Goal: Task Accomplishment & Management: Use online tool/utility

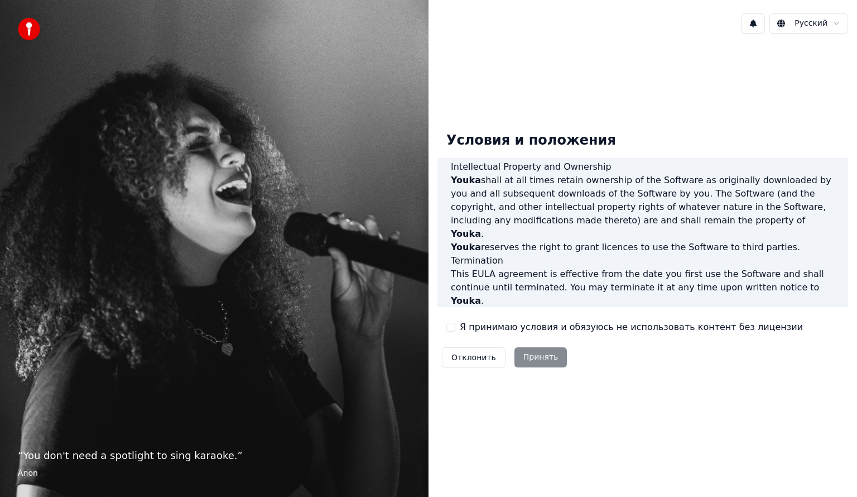
scroll to position [587, 0]
click at [452, 330] on button "Я принимаю условия и обязуюсь не использовать контент без лицензии" at bounding box center [450, 327] width 9 height 9
click at [531, 359] on button "Принять" at bounding box center [541, 357] width 53 height 20
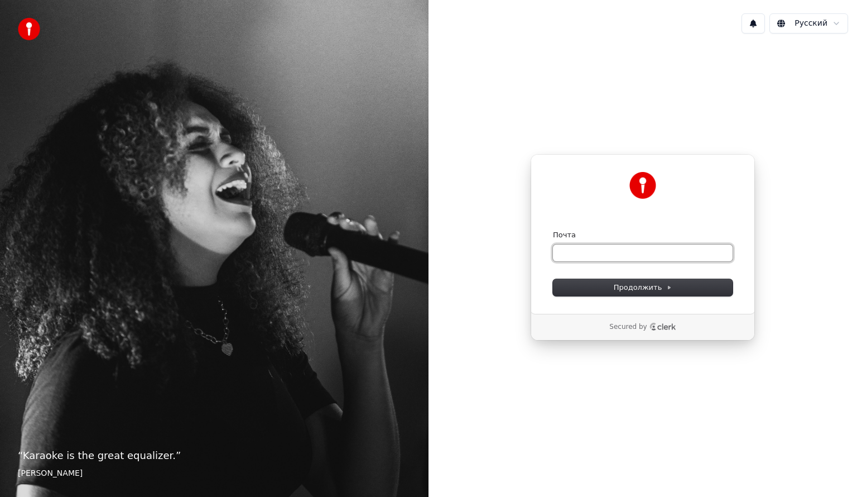
click at [587, 250] on input "Почта" at bounding box center [643, 252] width 180 height 17
click at [658, 286] on span "Продолжить" at bounding box center [643, 287] width 59 height 10
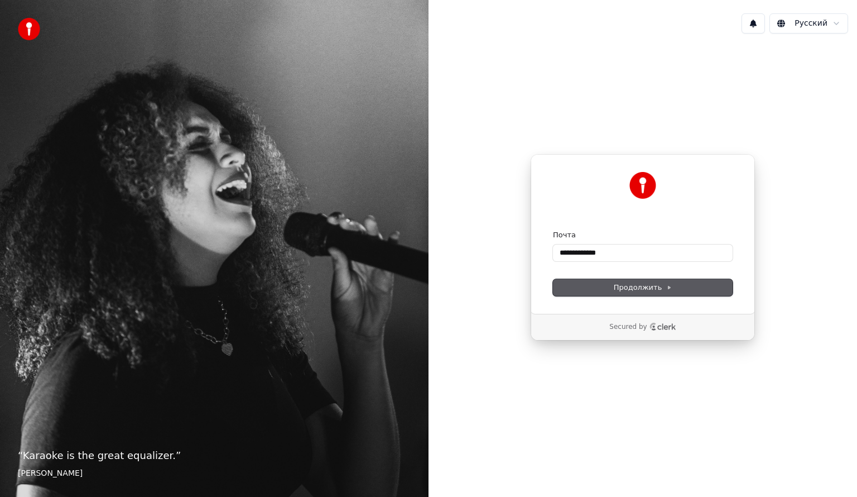
type input "**********"
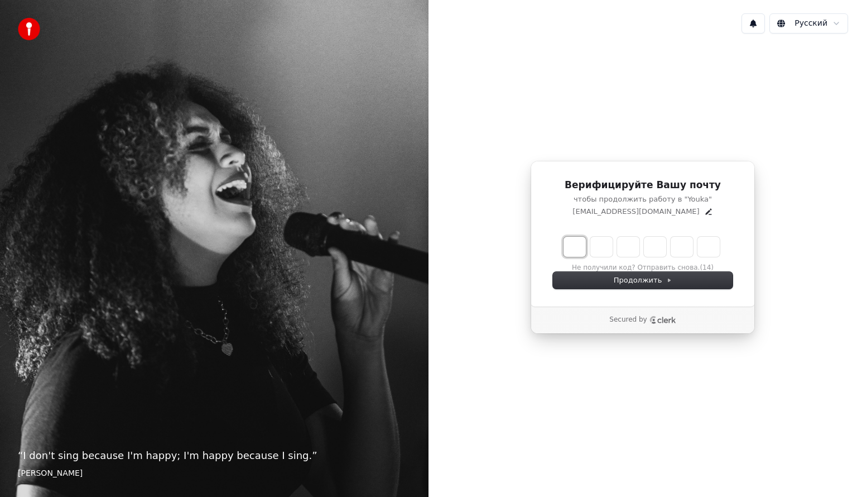
type input "*"
type input "**"
type input "*"
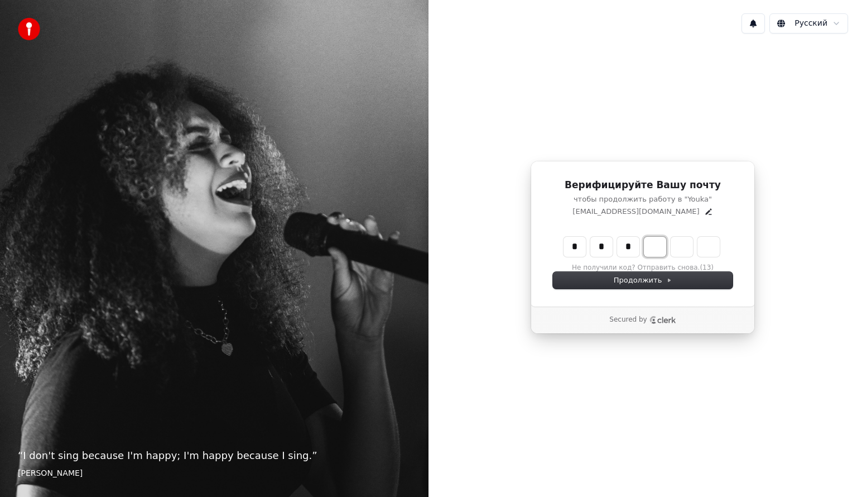
type input "***"
type input "*"
type input "****"
type input "*"
type input "******"
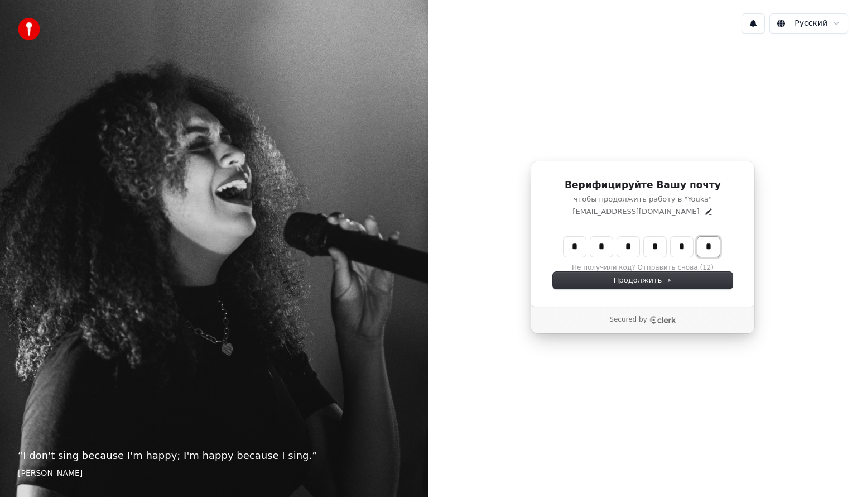
type input "*"
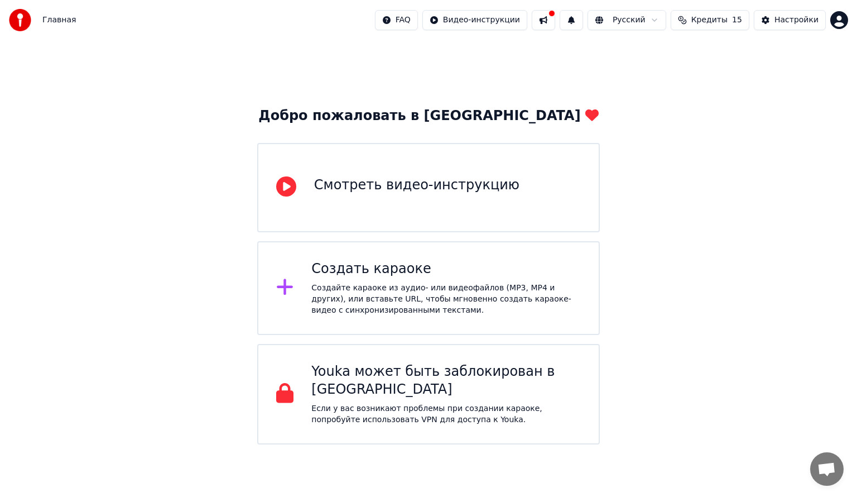
click at [555, 20] on button at bounding box center [543, 20] width 23 height 20
click at [513, 76] on div "Добро пожаловать в Youka Смотреть видео-инструкцию Создать караоке Создайте кар…" at bounding box center [428, 242] width 857 height 404
click at [342, 287] on div "Создайте караоке из аудио- или видеофайлов (MP3, MP4 и других), или вставьте UR…" at bounding box center [446, 298] width 270 height 33
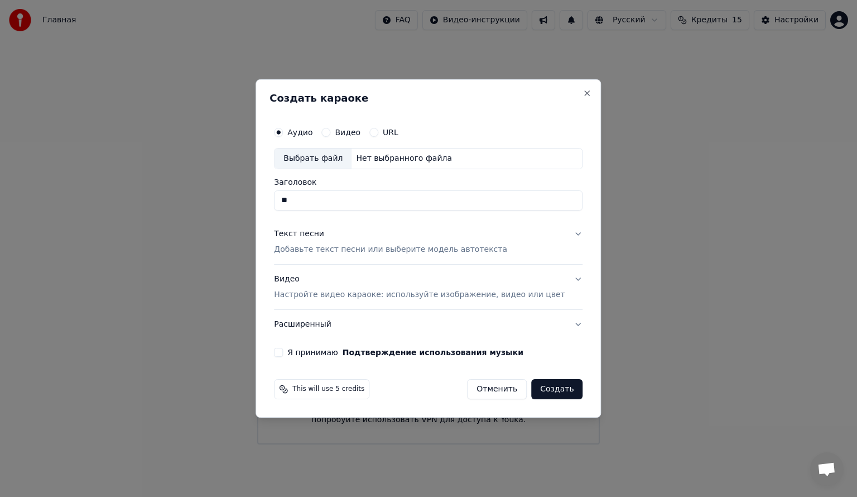
type input "*"
type input "*****"
click at [560, 232] on button "Текст песни Добавьте текст песни или выберите модель автотекста" at bounding box center [428, 241] width 309 height 45
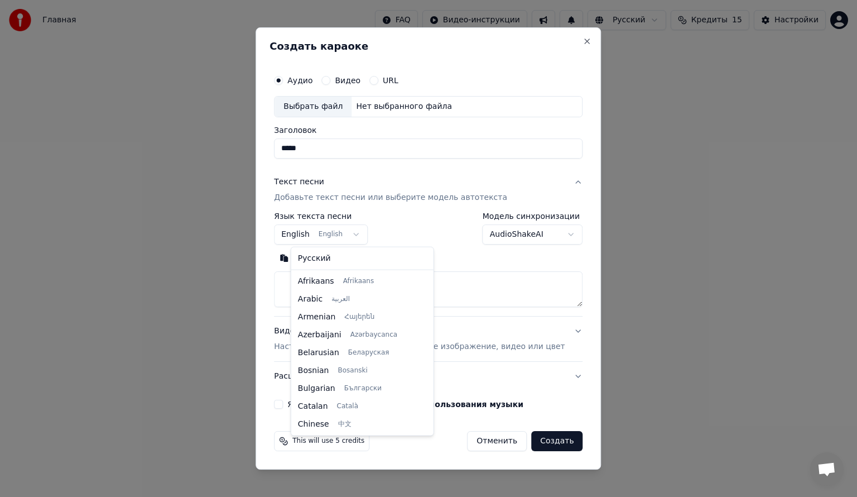
click at [366, 232] on body "Главная FAQ Видео-инструкции Русский Кредиты 15 Настройки Добро пожаловать в Yo…" at bounding box center [428, 222] width 857 height 444
select select "**"
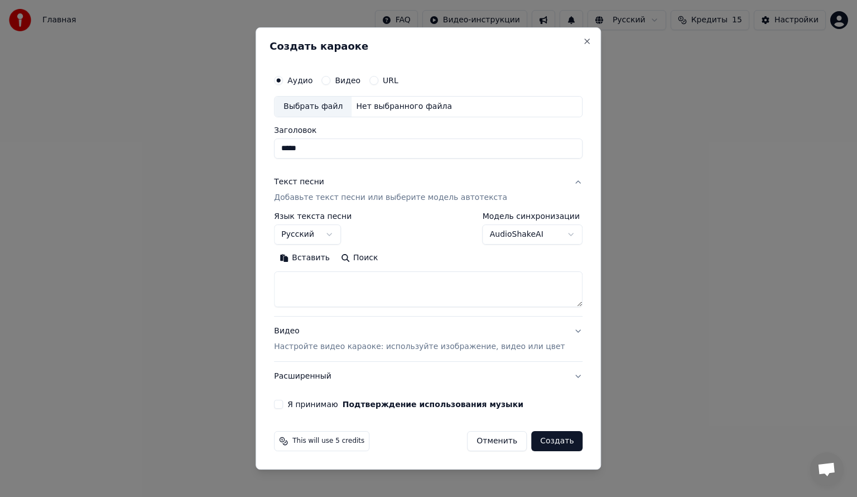
click at [337, 106] on div "Выбрать файл" at bounding box center [313, 107] width 77 height 20
type input "**********"
click at [341, 289] on textarea at bounding box center [428, 289] width 309 height 36
paste textarea "**********"
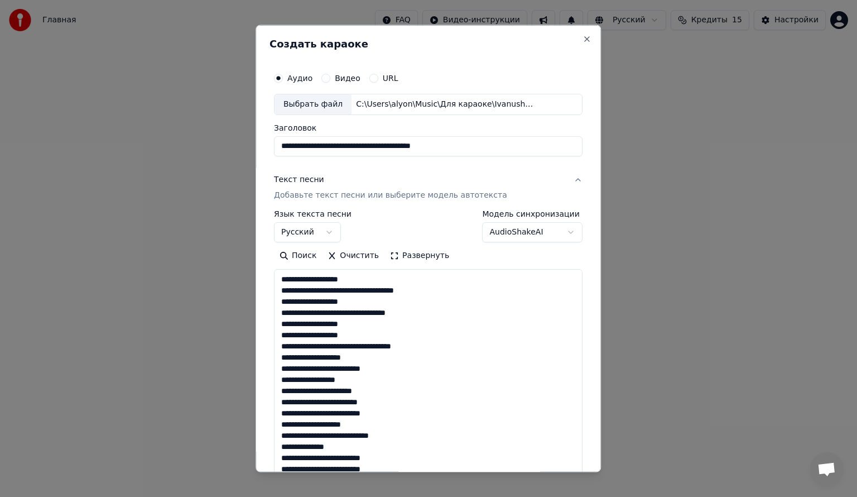
scroll to position [650, 0]
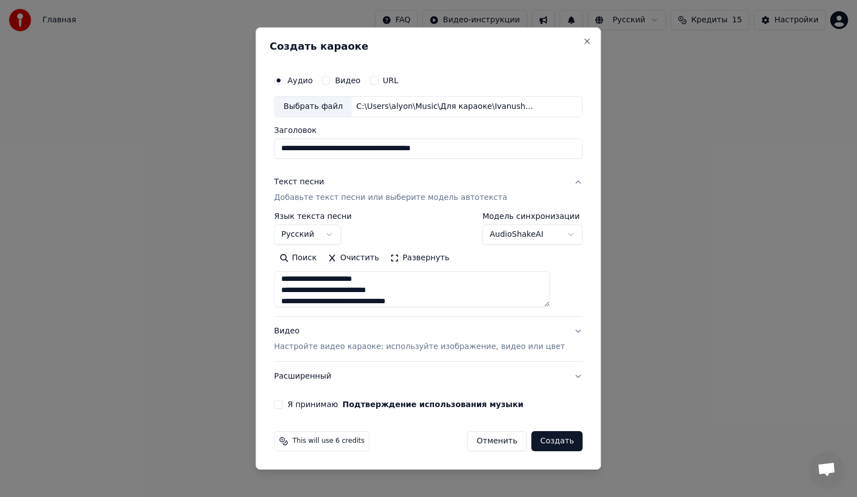
type textarea "**********"
click at [560, 331] on button "Видео Настройте видео караоке: используйте изображение, видео или цвет" at bounding box center [428, 338] width 309 height 45
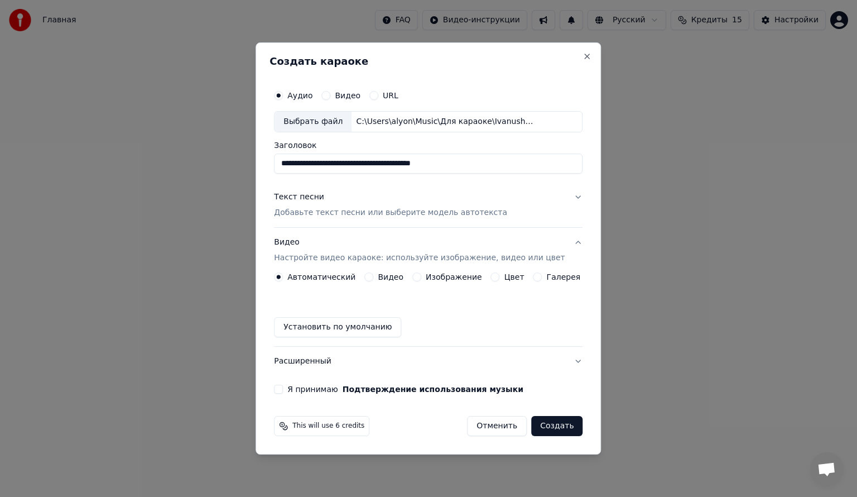
click at [283, 391] on button "Я принимаю Подтверждение использования музыки" at bounding box center [278, 389] width 9 height 9
click at [544, 425] on button "Создать" at bounding box center [556, 426] width 51 height 20
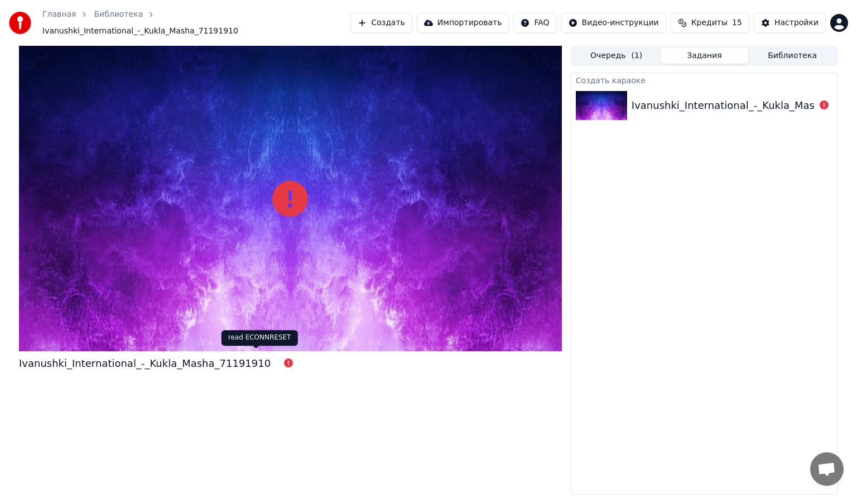
click at [284, 358] on icon at bounding box center [288, 362] width 9 height 9
click at [824, 100] on icon at bounding box center [824, 104] width 9 height 9
click at [832, 104] on div at bounding box center [824, 105] width 18 height 13
click at [714, 87] on div "Ivanushki_International_-_Kukla_Masha_71191910" at bounding box center [705, 106] width 266 height 38
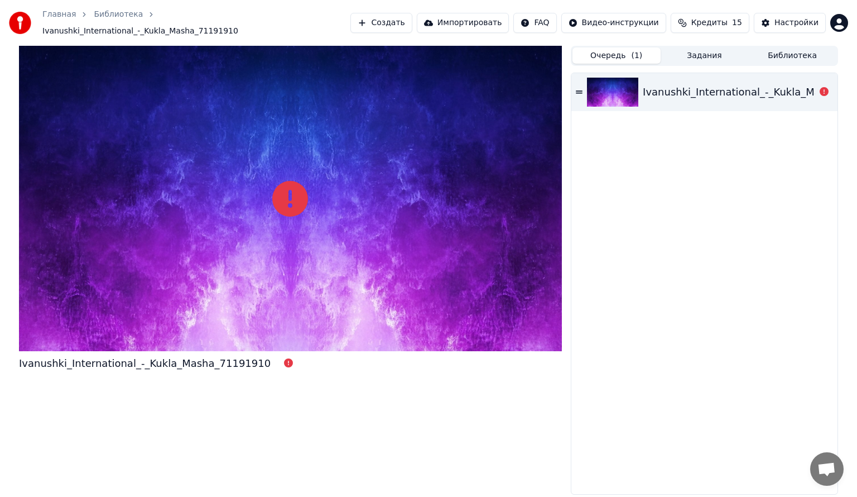
click at [632, 52] on span "( 1 )" at bounding box center [636, 55] width 11 height 11
click at [669, 84] on div "Ivanushki_International_-_Kukla_Masha_71191910" at bounding box center [769, 92] width 252 height 16
click at [580, 88] on icon at bounding box center [579, 92] width 7 height 8
click at [686, 92] on div "Ivanushki_International_-_Kukla_Masha_71191910" at bounding box center [769, 92] width 252 height 16
click at [266, 146] on div at bounding box center [290, 198] width 543 height 305
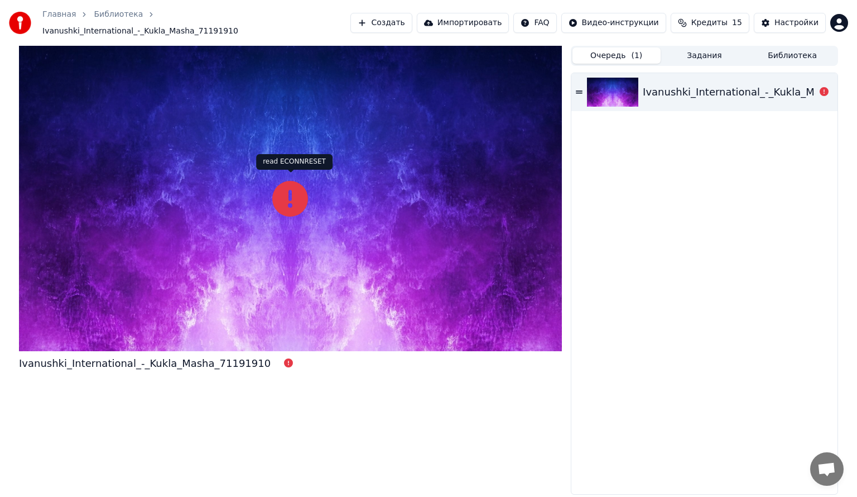
click at [293, 188] on icon at bounding box center [290, 199] width 36 height 36
click at [417, 212] on div at bounding box center [290, 198] width 543 height 305
click at [242, 267] on div at bounding box center [290, 198] width 543 height 305
click at [301, 193] on icon at bounding box center [290, 199] width 36 height 36
click at [738, 21] on button "Кредиты 15" at bounding box center [710, 23] width 79 height 20
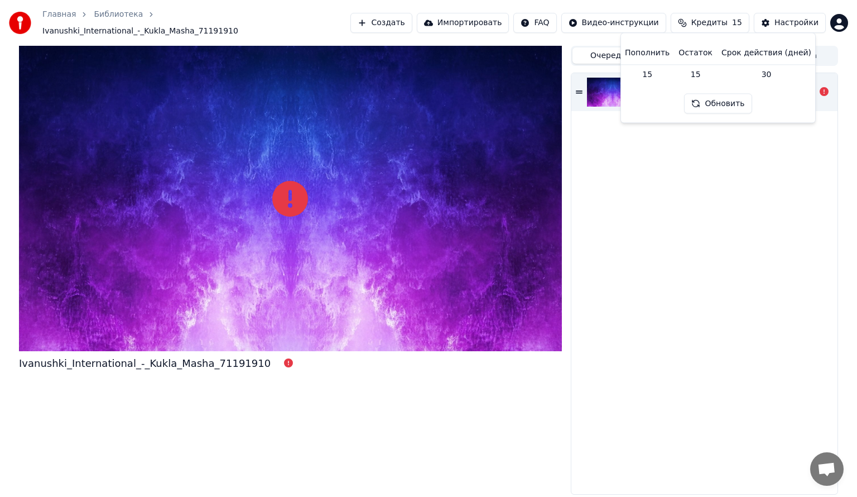
click at [718, 141] on div "Ivanushki_International_-_Kukla_Masha_71191910" at bounding box center [705, 283] width 266 height 421
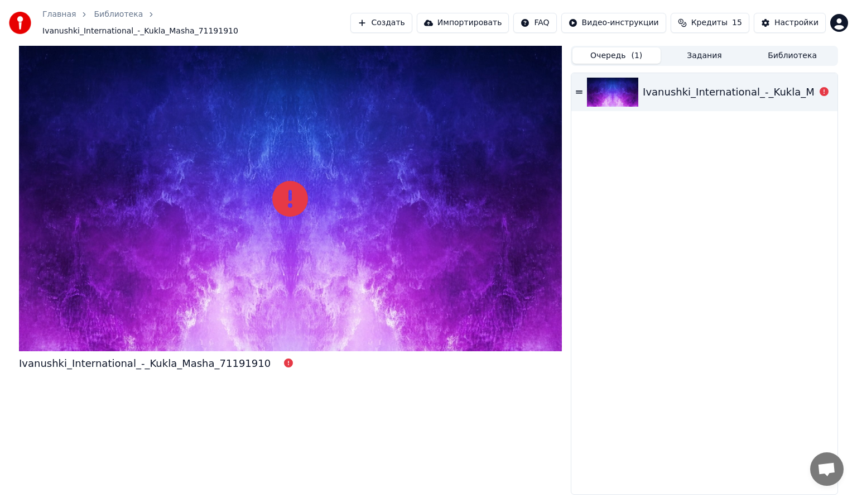
click at [705, 53] on button "Задания" at bounding box center [705, 55] width 88 height 16
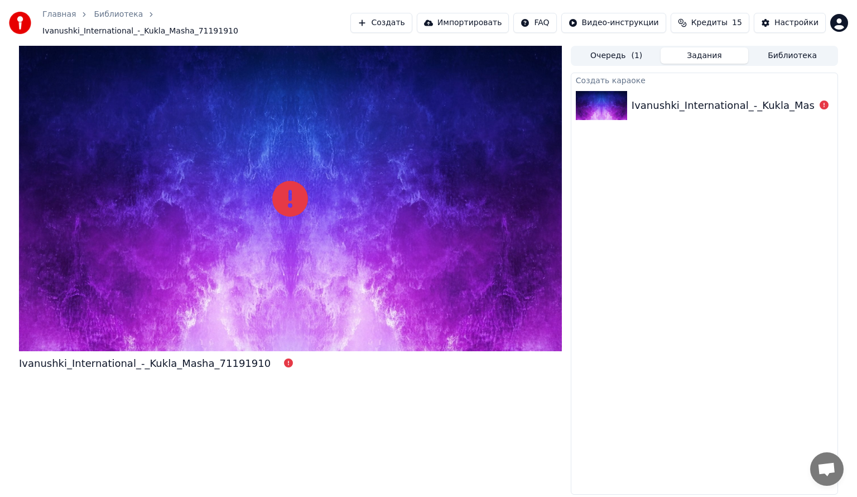
click at [587, 77] on div "Создать караоке" at bounding box center [705, 79] width 266 height 13
click at [602, 109] on img at bounding box center [601, 105] width 51 height 29
click at [793, 19] on div "Настройки" at bounding box center [797, 22] width 44 height 11
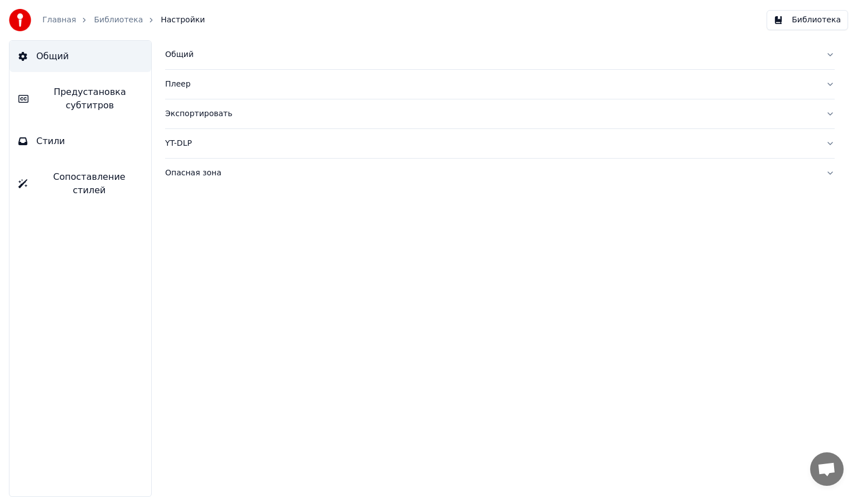
click at [208, 111] on div "Экспортировать" at bounding box center [491, 113] width 652 height 11
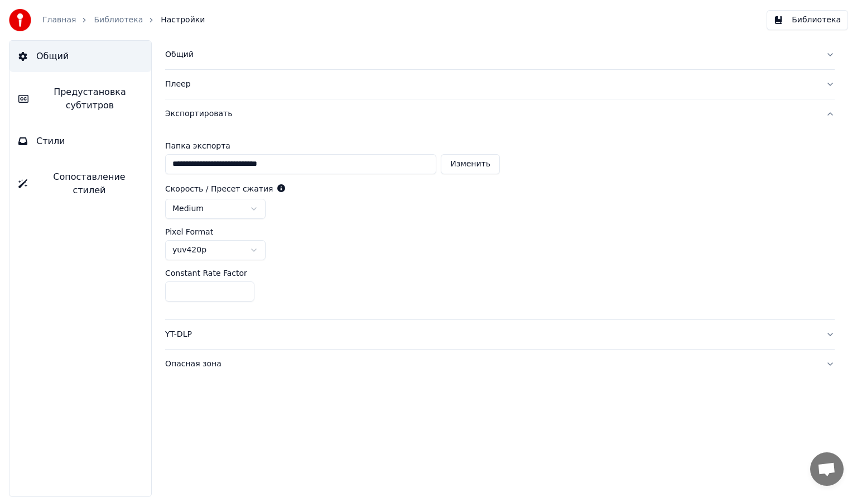
click at [460, 162] on button "Изменить" at bounding box center [470, 164] width 59 height 20
type input "**********"
click at [76, 99] on span "Предустановка субтитров" at bounding box center [89, 98] width 105 height 27
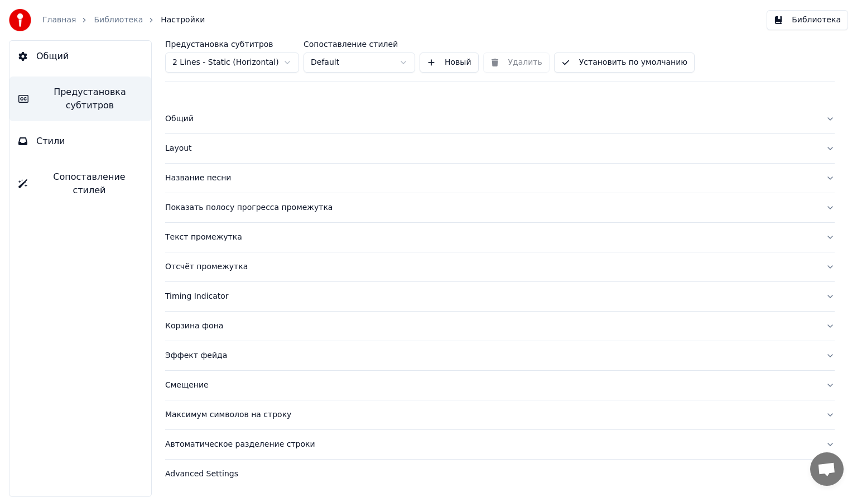
click at [404, 64] on html "Главная Библиотека Настройки Библиотека Общий Предустановка субтитров Стили Соп…" at bounding box center [428, 248] width 857 height 497
click at [222, 179] on div "Название песни" at bounding box center [491, 177] width 652 height 11
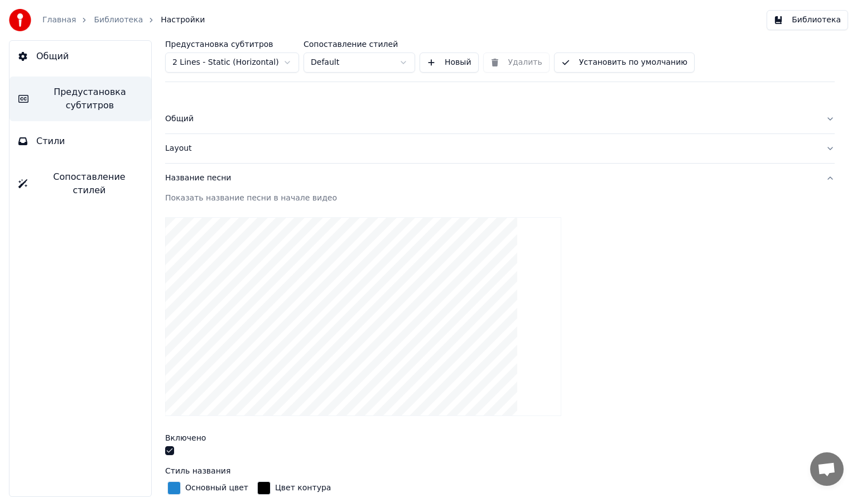
click at [169, 450] on button "button" at bounding box center [169, 450] width 9 height 9
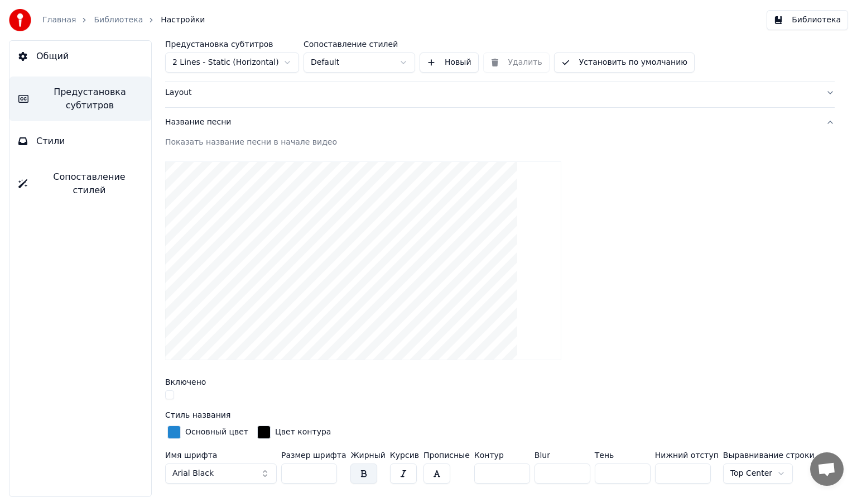
click at [822, 121] on button "Название песни" at bounding box center [500, 122] width 670 height 29
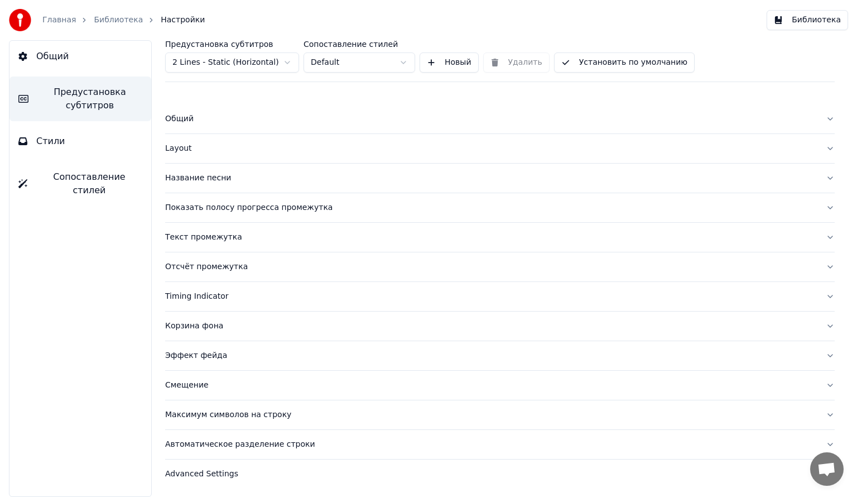
click at [222, 207] on div "Показать полосу прогресса промежутка" at bounding box center [491, 207] width 652 height 11
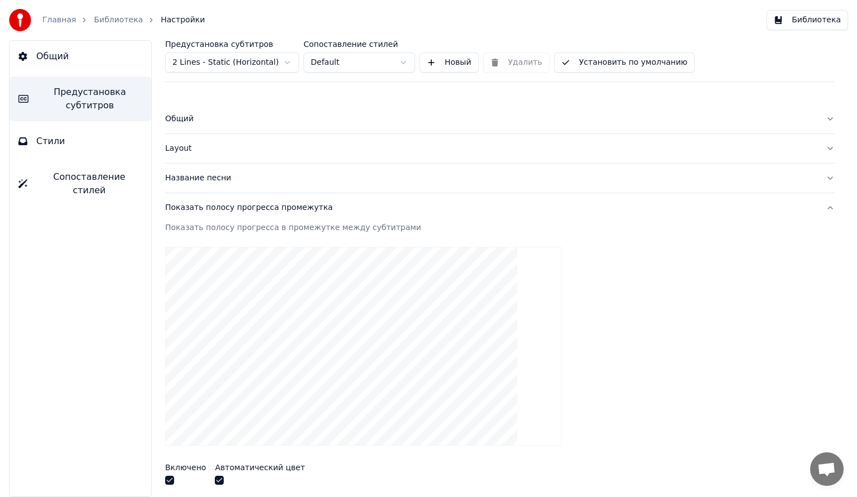
click at [820, 208] on button "Показать полосу прогресса промежутка" at bounding box center [500, 207] width 670 height 29
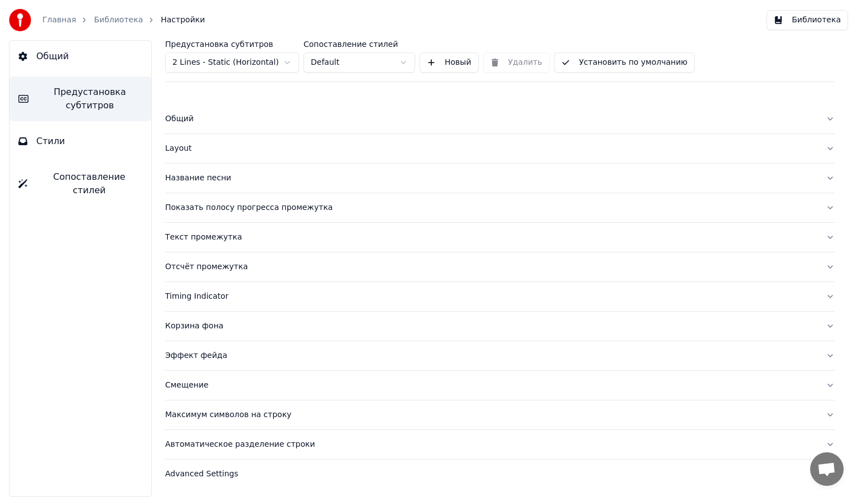
click at [212, 238] on div "Текст промежутка" at bounding box center [491, 237] width 652 height 11
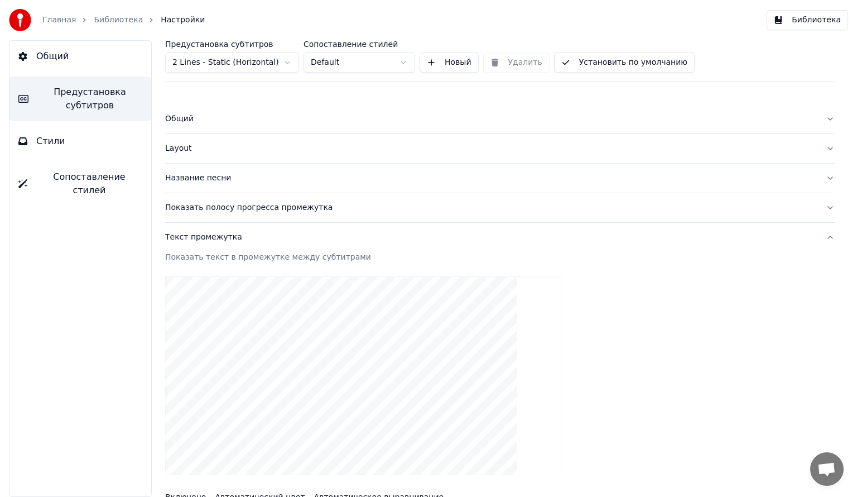
click at [819, 237] on button "Текст промежутка" at bounding box center [500, 237] width 670 height 29
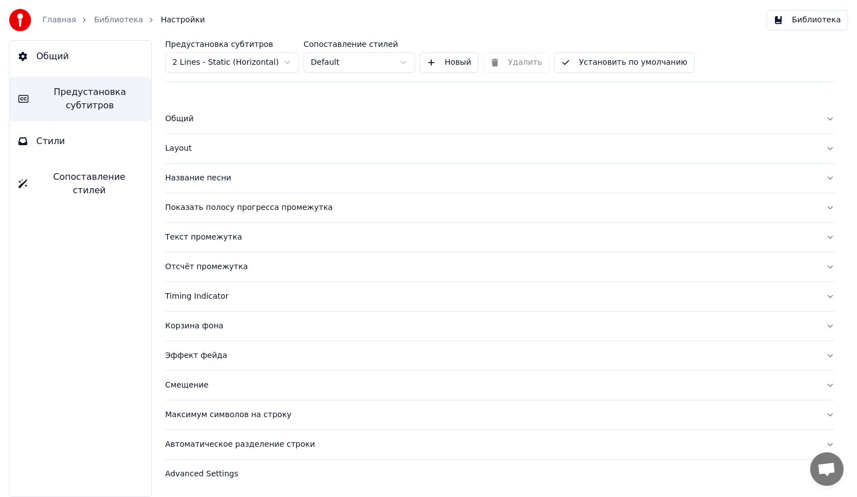
click at [819, 237] on button "Текст промежутка" at bounding box center [500, 237] width 670 height 29
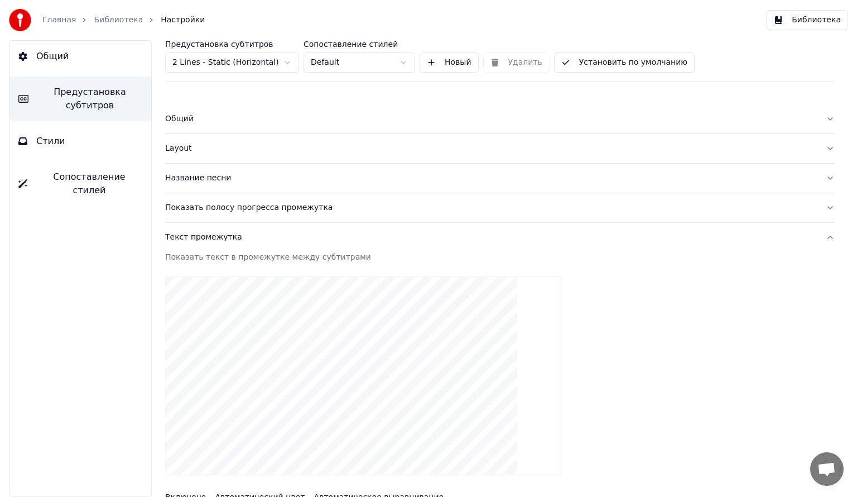
scroll to position [112, 0]
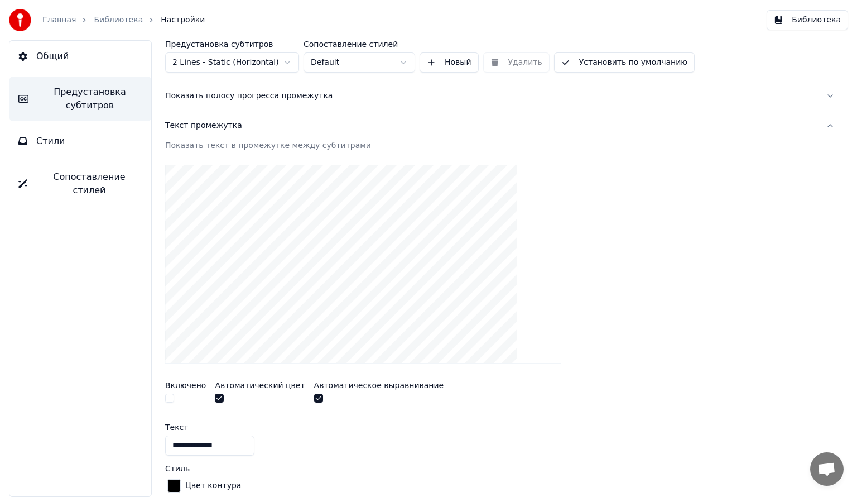
click at [169, 397] on button "button" at bounding box center [169, 397] width 9 height 9
click at [818, 123] on button "Текст промежутка" at bounding box center [500, 125] width 670 height 29
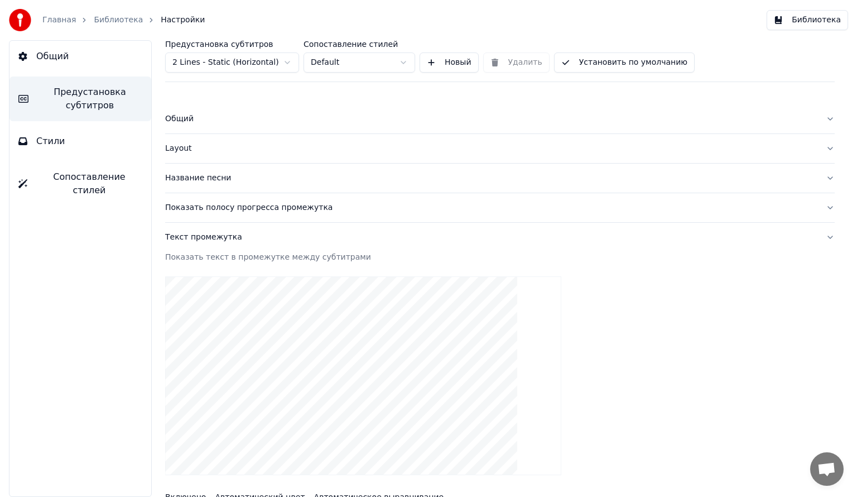
scroll to position [0, 0]
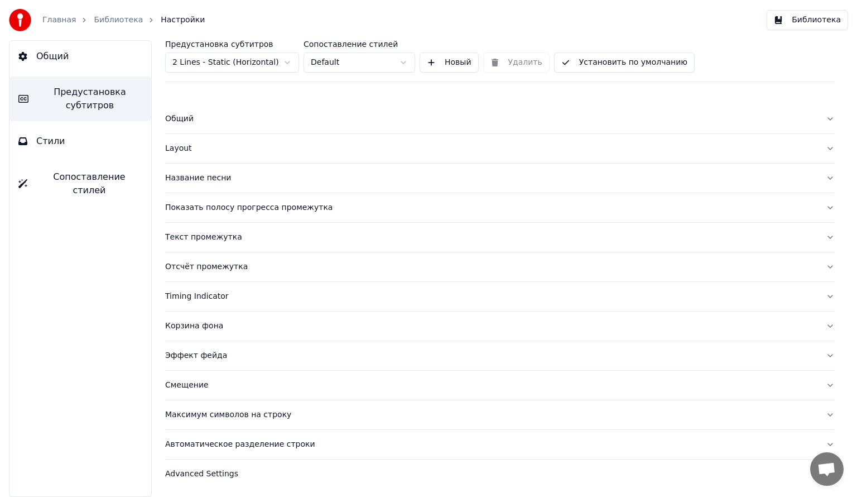
click at [194, 264] on div "Отсчёт промежутка" at bounding box center [491, 266] width 652 height 11
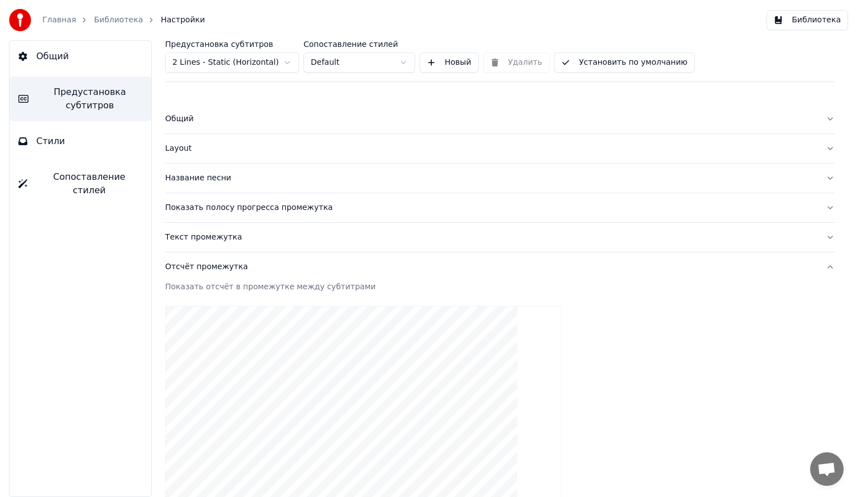
click at [819, 266] on button "Отсчёт промежутка" at bounding box center [500, 266] width 670 height 29
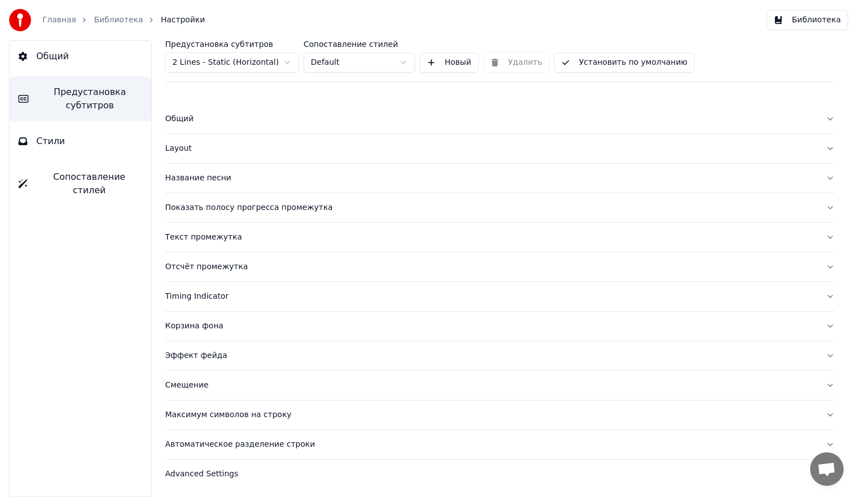
click at [210, 268] on div "Отсчёт промежутка" at bounding box center [491, 266] width 652 height 11
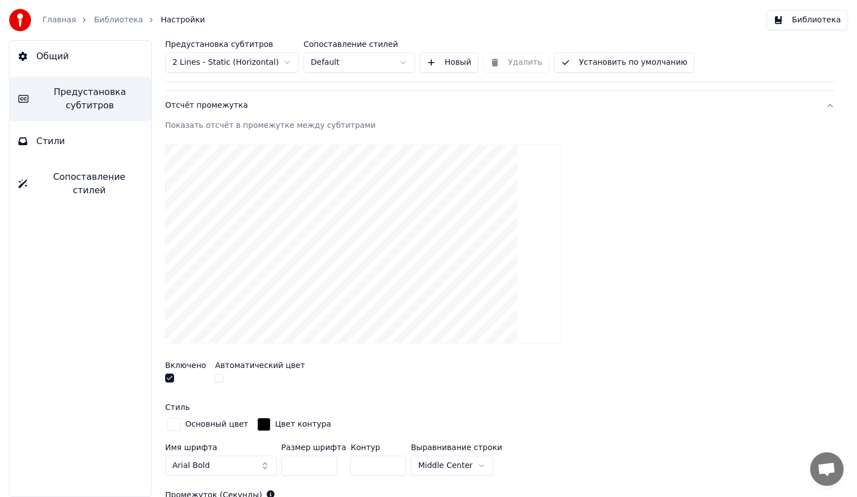
scroll to position [167, 0]
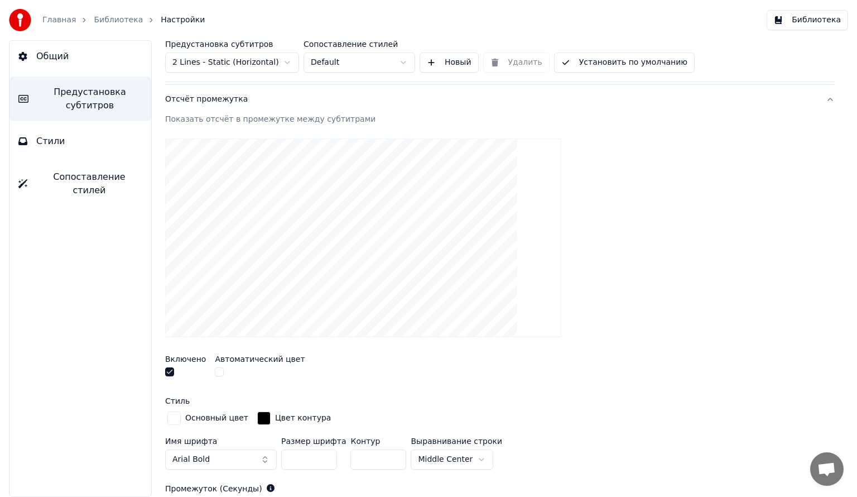
click at [172, 368] on button "button" at bounding box center [169, 371] width 9 height 9
click at [231, 101] on div "Отсчёт промежутка" at bounding box center [491, 99] width 652 height 11
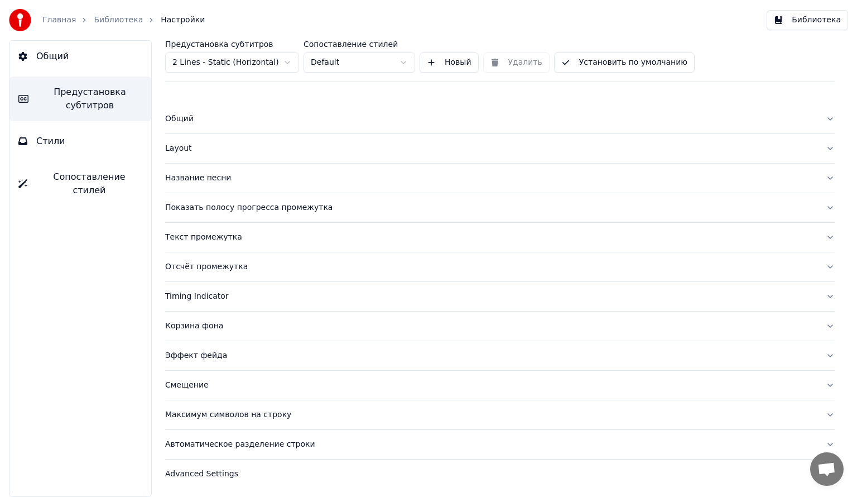
click at [201, 298] on div "Timing Indicator" at bounding box center [491, 296] width 652 height 11
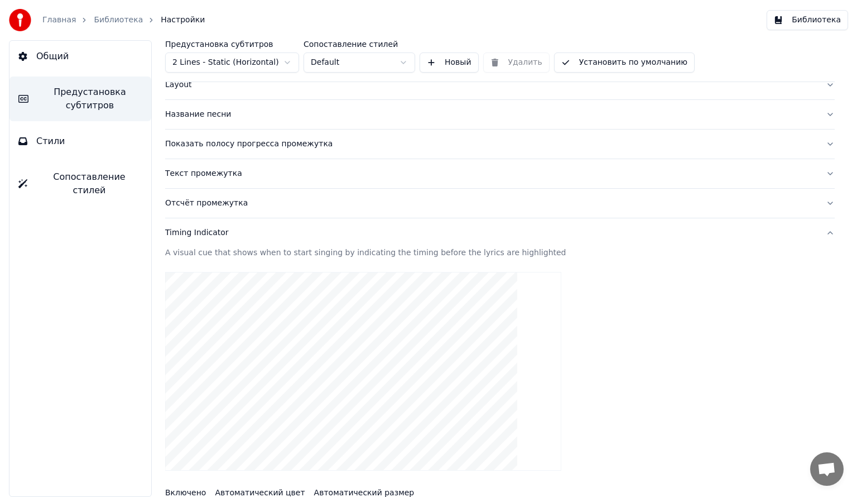
scroll to position [167, 0]
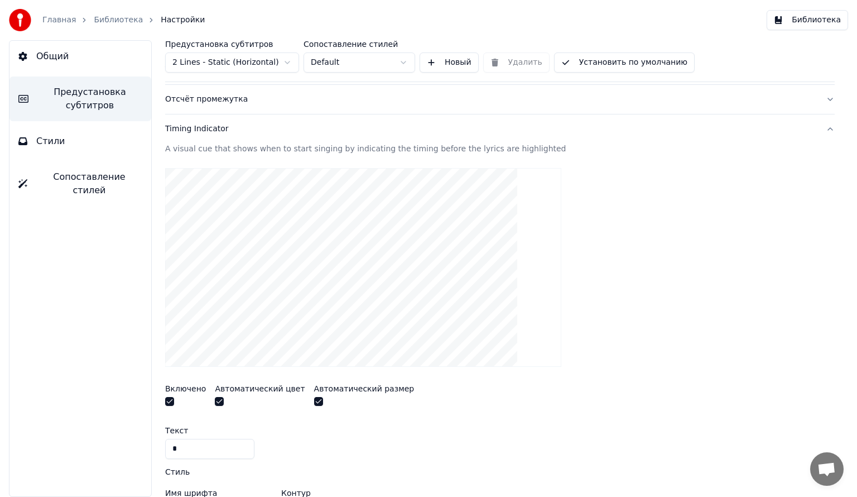
click at [822, 126] on button "Timing Indicator" at bounding box center [500, 128] width 670 height 29
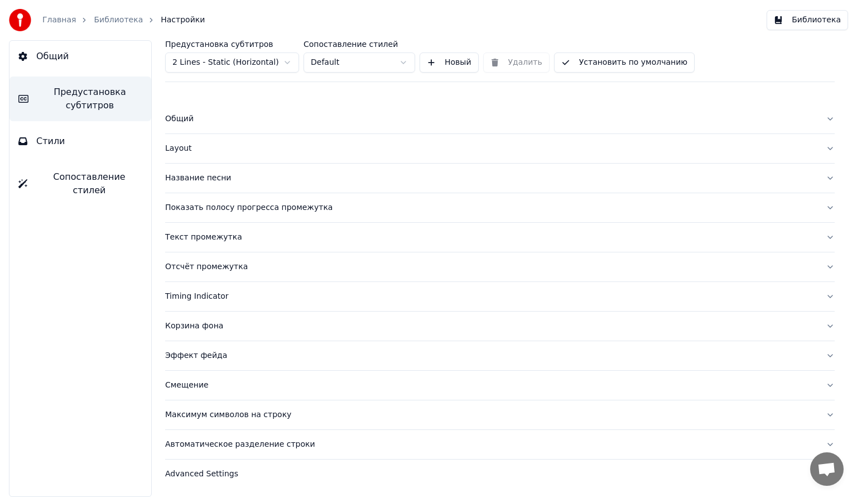
click at [194, 326] on div "Корзина фона" at bounding box center [491, 325] width 652 height 11
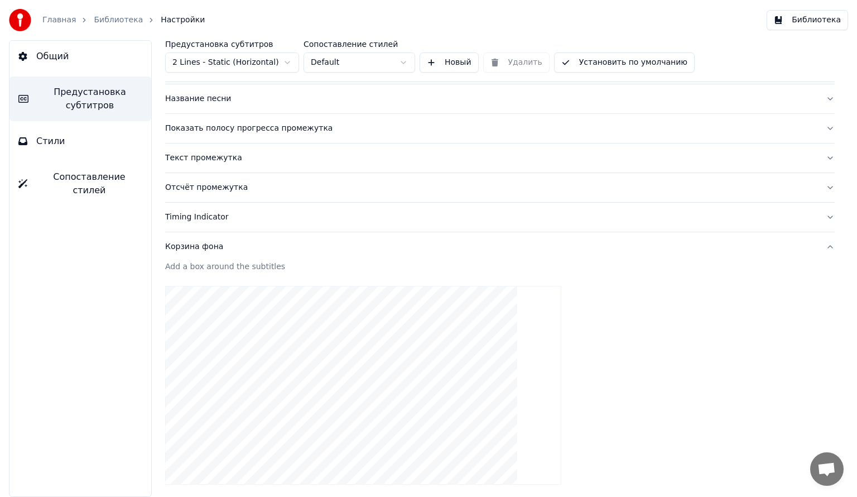
scroll to position [223, 0]
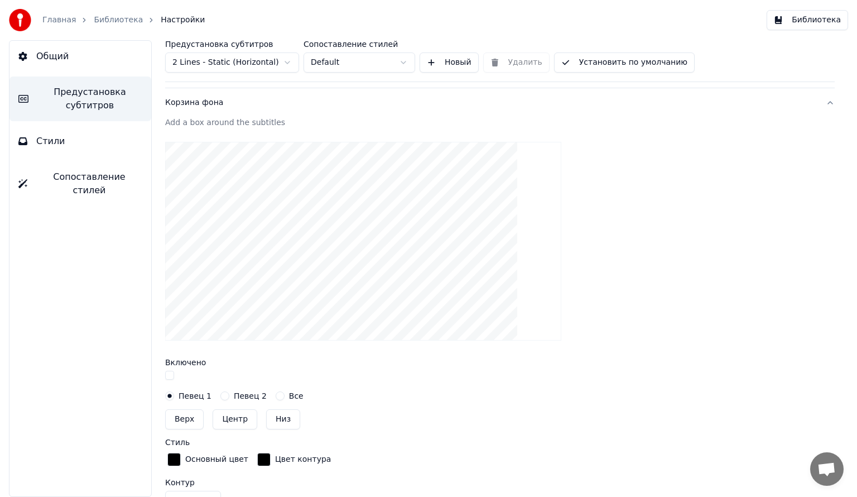
click at [242, 393] on label "Певец 2" at bounding box center [250, 396] width 33 height 8
click at [229, 393] on button "Певец 2" at bounding box center [224, 395] width 9 height 9
click at [276, 394] on button "Все" at bounding box center [280, 395] width 9 height 9
click at [171, 396] on button "Певец 1" at bounding box center [169, 395] width 9 height 9
click at [820, 101] on button "Корзина фона" at bounding box center [500, 102] width 670 height 29
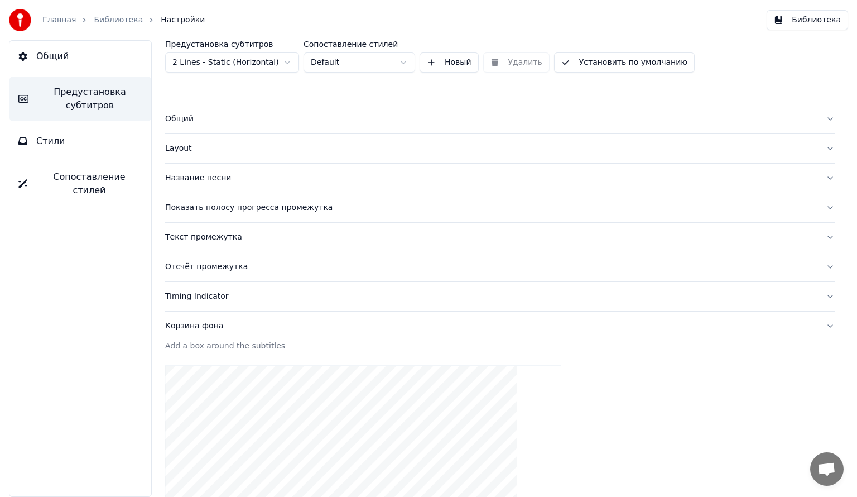
scroll to position [0, 0]
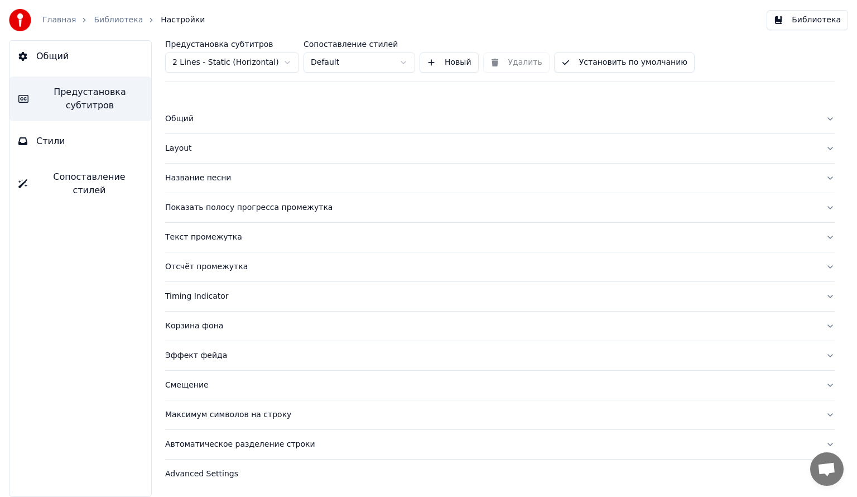
click at [186, 357] on div "Эффект фейда" at bounding box center [491, 355] width 652 height 11
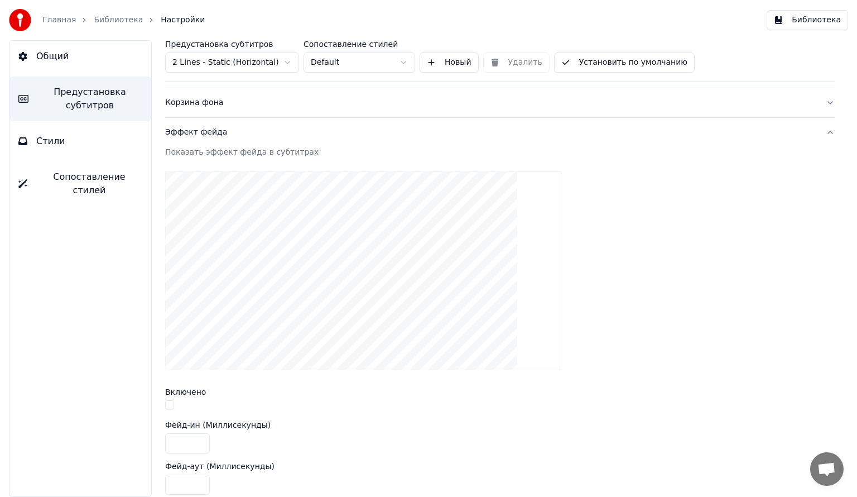
click at [169, 402] on button "button" at bounding box center [169, 404] width 9 height 9
click at [170, 402] on button "button" at bounding box center [169, 404] width 9 height 9
click at [196, 132] on div "Эффект фейда" at bounding box center [491, 132] width 652 height 11
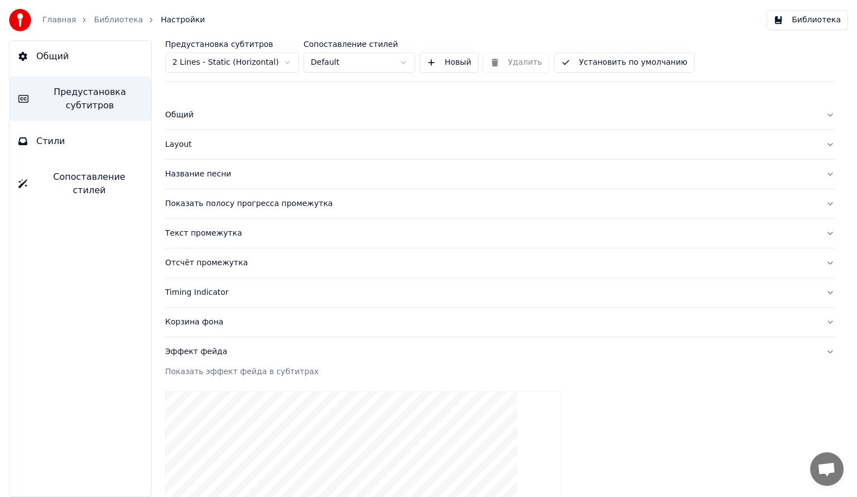
scroll to position [0, 0]
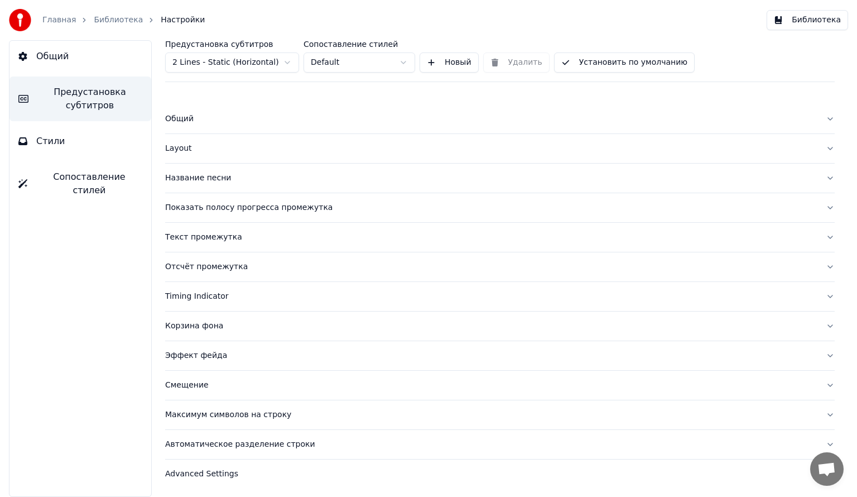
click at [194, 386] on div "Смещение" at bounding box center [491, 385] width 652 height 11
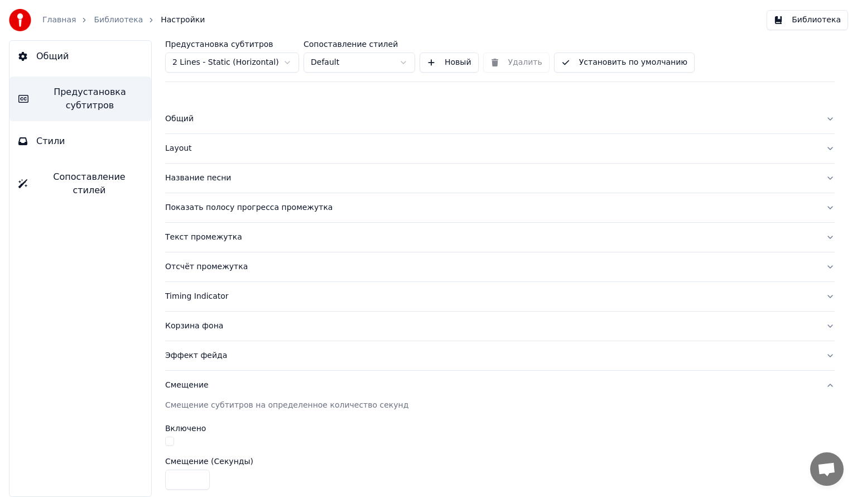
click at [179, 384] on div "Смещение" at bounding box center [491, 385] width 652 height 11
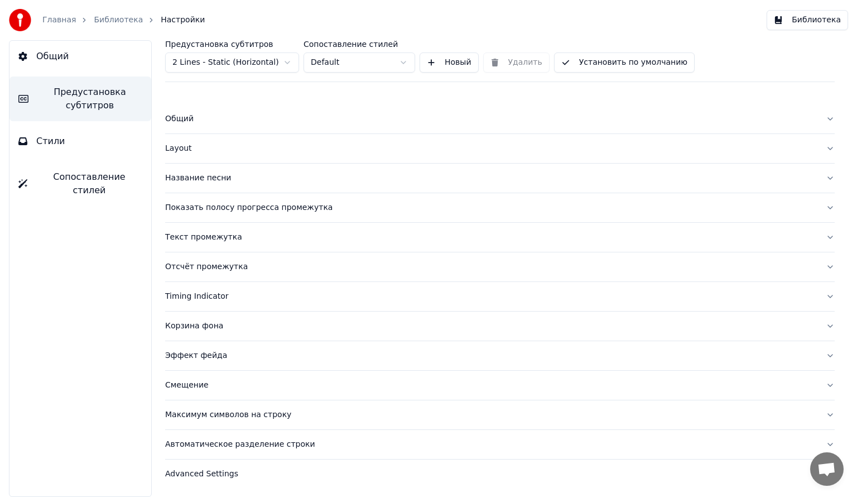
click at [186, 410] on div "Максимум символов на строку" at bounding box center [491, 414] width 652 height 11
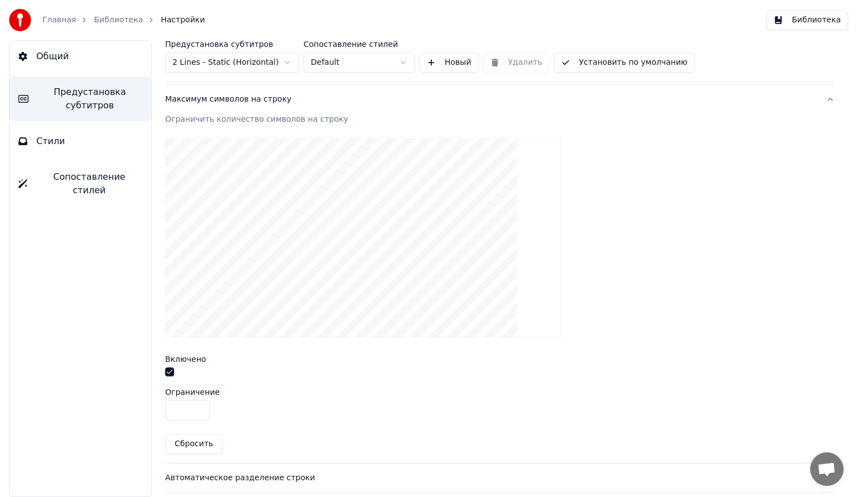
scroll to position [335, 0]
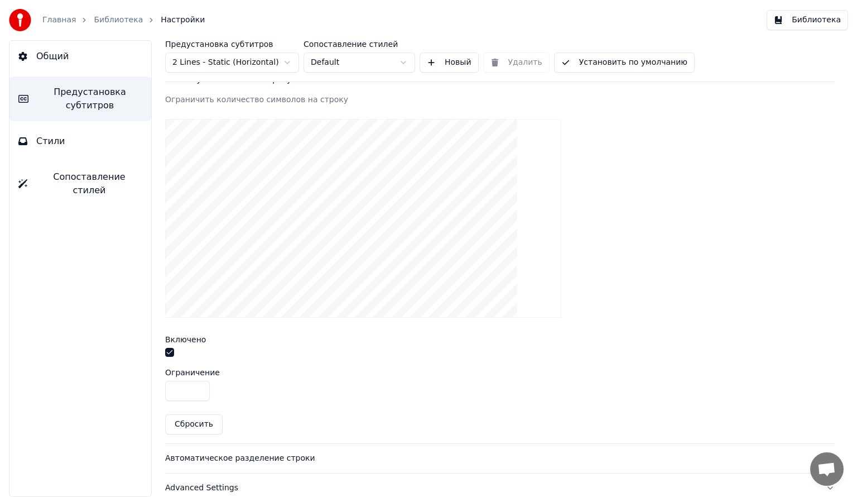
click at [169, 351] on button "button" at bounding box center [169, 352] width 9 height 9
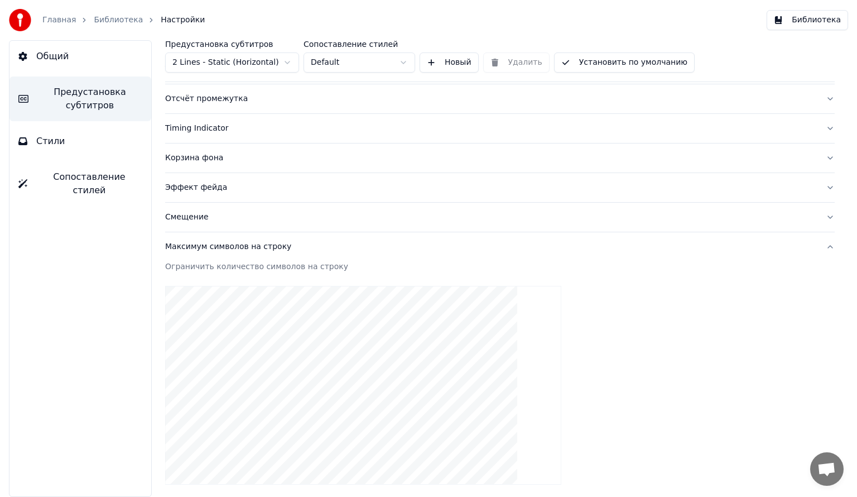
scroll to position [167, 0]
click at [244, 247] on div "Максимум символов на строку" at bounding box center [491, 247] width 652 height 11
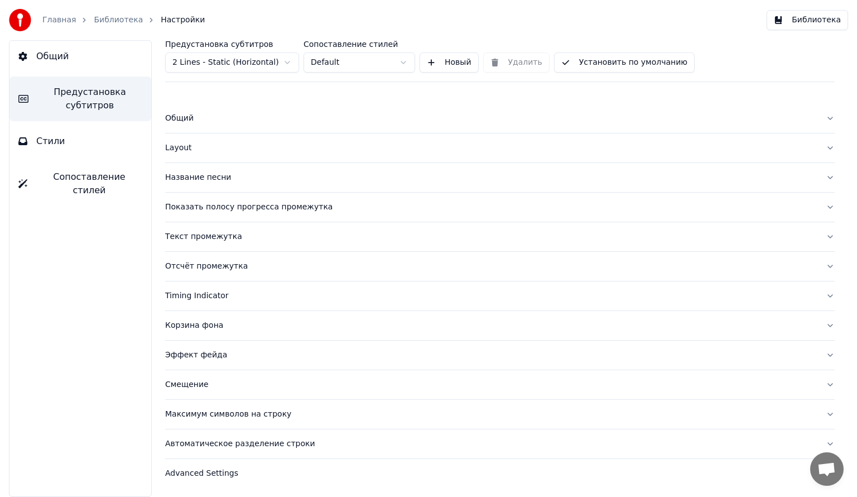
scroll to position [0, 0]
click at [199, 444] on div "Автоматическое разделение строки" at bounding box center [491, 444] width 652 height 11
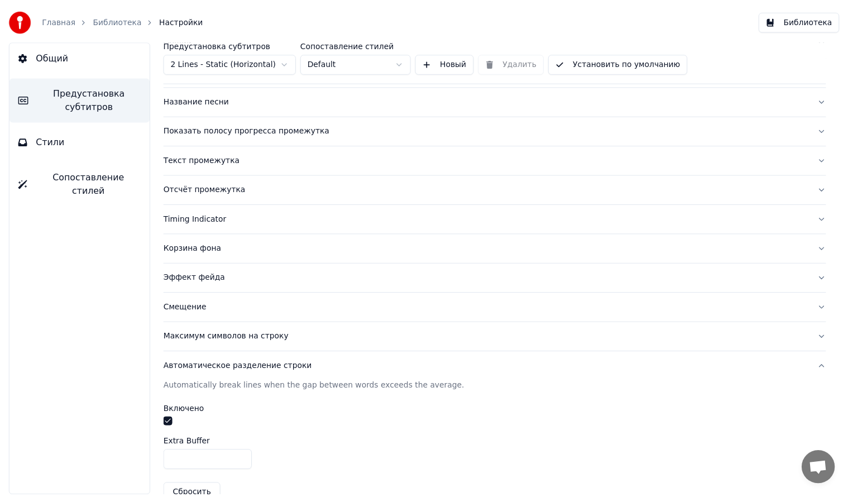
scroll to position [131, 0]
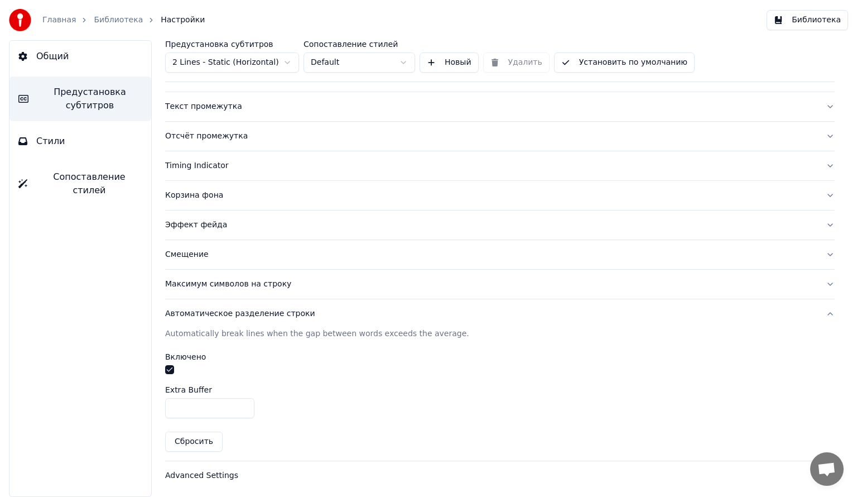
click at [58, 20] on link "Главная" at bounding box center [58, 20] width 33 height 11
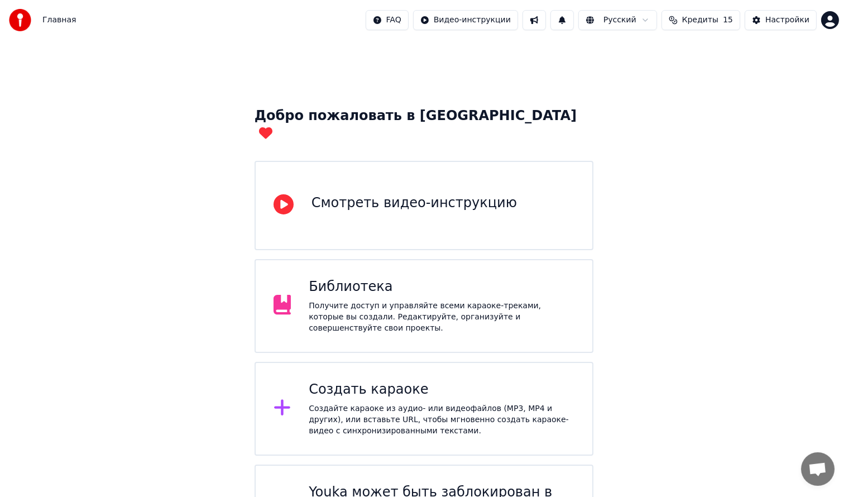
click at [354, 308] on div "Библиотека Получите доступ и управляйте всеми караоке-треками, которые вы созда…" at bounding box center [424, 306] width 339 height 94
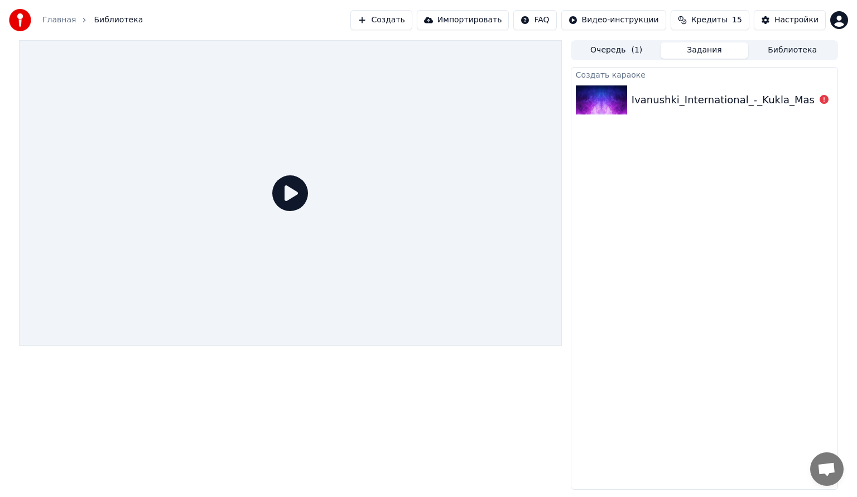
click at [663, 98] on div "Ivanushki_International_-_Kukla_Masha_71191910" at bounding box center [758, 100] width 252 height 16
click at [292, 188] on icon at bounding box center [290, 193] width 36 height 36
click at [297, 194] on icon at bounding box center [290, 193] width 36 height 36
drag, startPoint x: 297, startPoint y: 194, endPoint x: 525, endPoint y: 169, distance: 229.1
click at [297, 194] on icon at bounding box center [290, 193] width 36 height 36
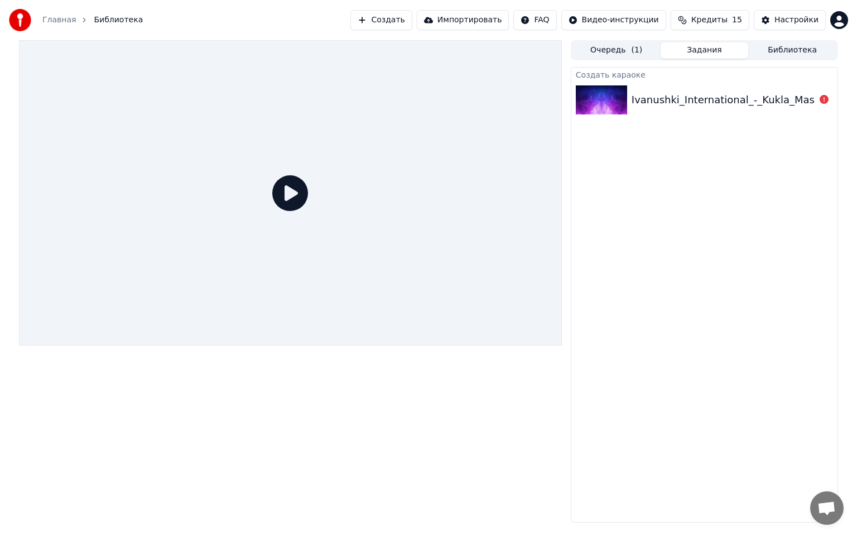
click at [308, 211] on icon at bounding box center [290, 193] width 36 height 36
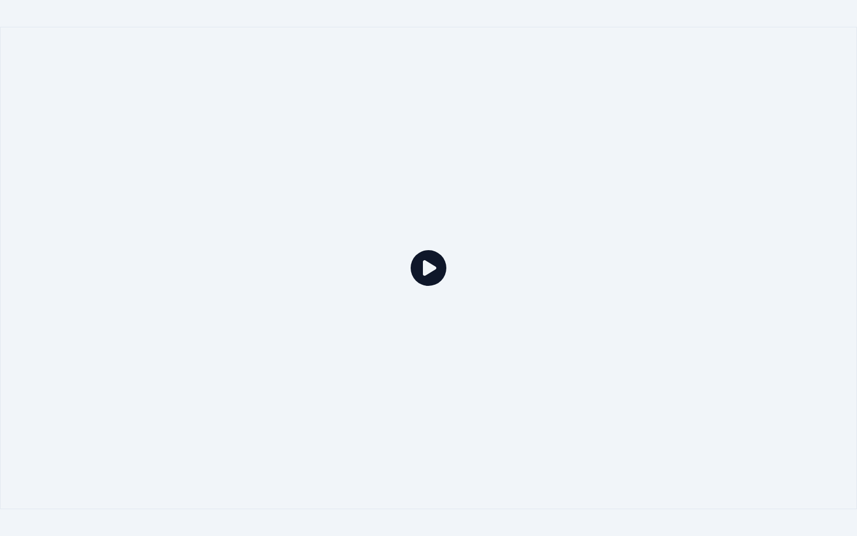
click at [597, 260] on div at bounding box center [428, 268] width 857 height 482
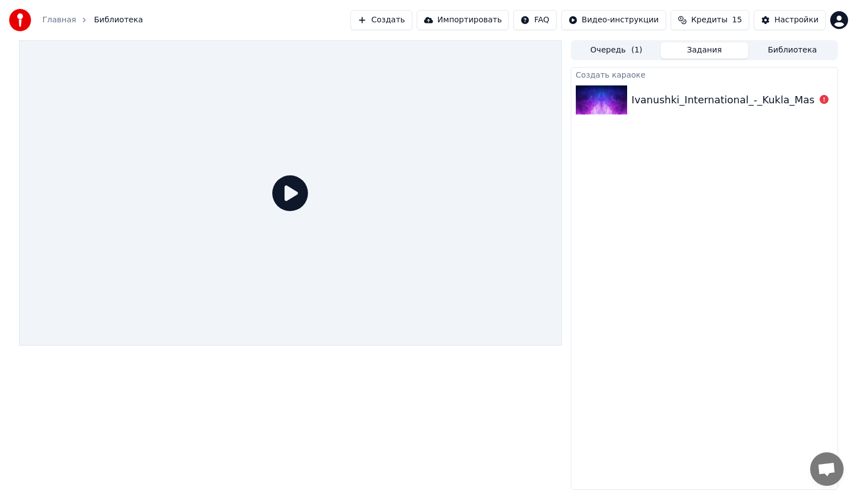
click at [732, 97] on div "Ivanushki_International_-_Kukla_Masha_71191910" at bounding box center [758, 100] width 252 height 16
drag, startPoint x: 697, startPoint y: 100, endPoint x: 704, endPoint y: 100, distance: 7.3
click at [112, 22] on span "Библиотека" at bounding box center [118, 20] width 49 height 11
click at [68, 20] on link "Главная" at bounding box center [58, 20] width 33 height 11
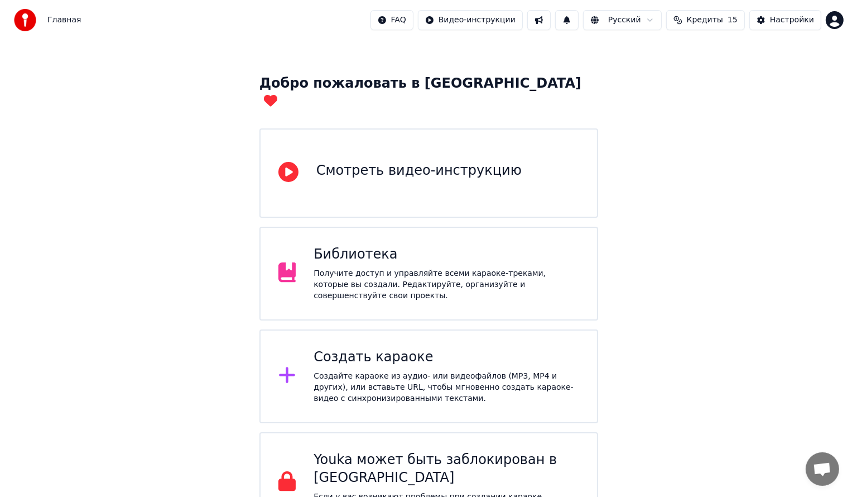
scroll to position [34, 0]
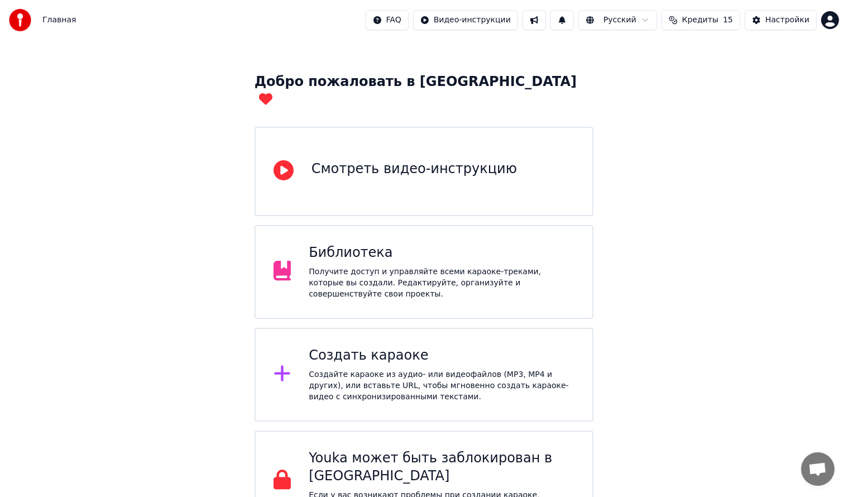
click at [374, 369] on div "Создайте караоке из аудио- или видеофайлов (MP3, MP4 и других), или вставьте UR…" at bounding box center [442, 385] width 266 height 33
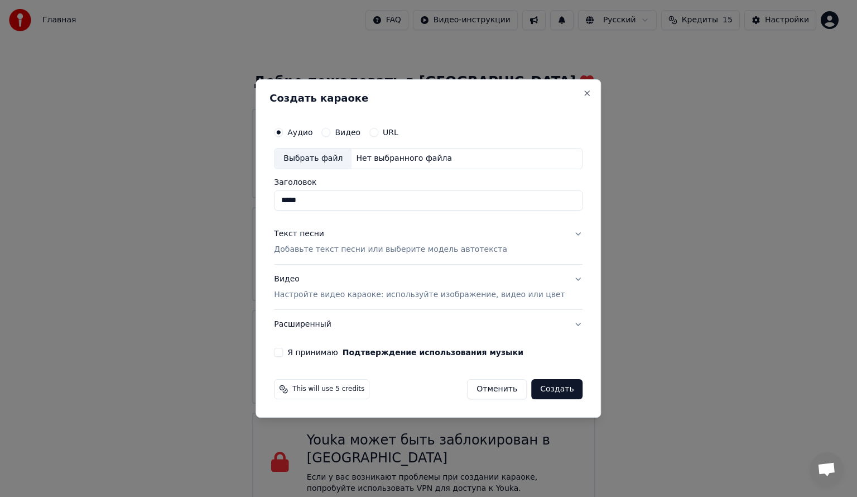
click at [382, 161] on div "Нет выбранного файла" at bounding box center [404, 158] width 105 height 11
type input "**********"
click at [478, 252] on p "Добавьте текст песни или выберите модель автотекста" at bounding box center [390, 249] width 233 height 11
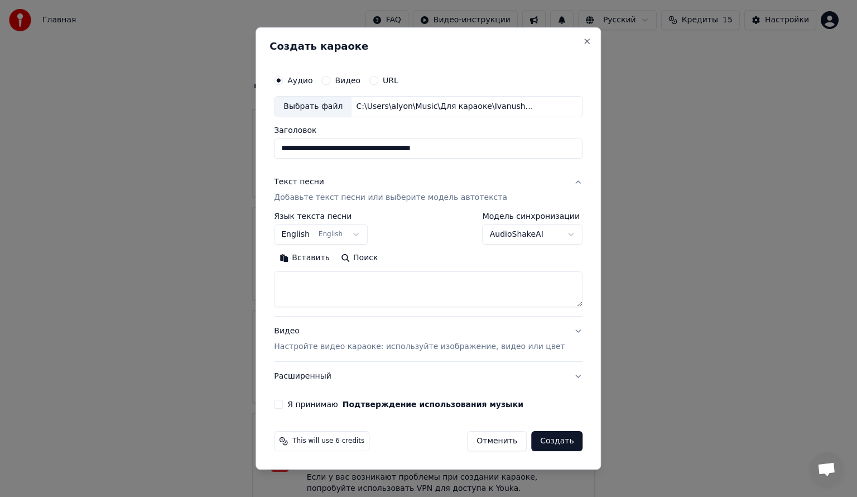
click at [393, 284] on textarea at bounding box center [428, 289] width 309 height 36
paste textarea "**********"
type textarea "**********"
click at [364, 347] on p "Настройте видео караоке: используйте изображение, видео или цвет" at bounding box center [419, 346] width 291 height 11
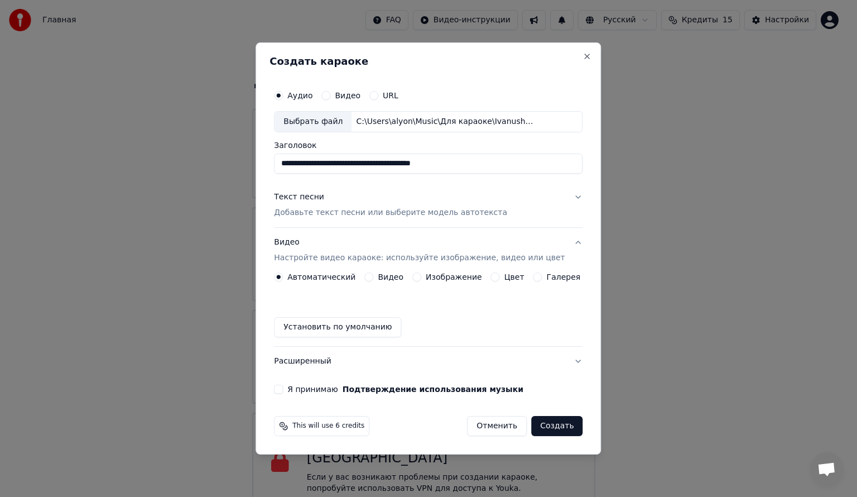
click at [283, 390] on button "Я принимаю Подтверждение использования музыки" at bounding box center [278, 389] width 9 height 9
click at [544, 422] on button "Создать" at bounding box center [556, 426] width 51 height 20
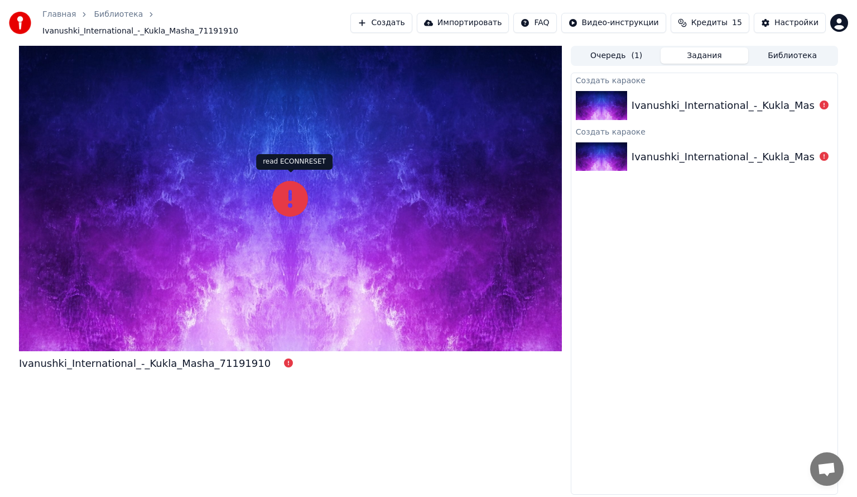
click at [281, 194] on icon at bounding box center [290, 199] width 36 height 36
click at [284, 358] on icon at bounding box center [288, 362] width 9 height 9
click at [203, 358] on div "Ivanushki_International_-_Kukla_Masha_71191910" at bounding box center [145, 364] width 252 height 16
drag, startPoint x: 106, startPoint y: 357, endPoint x: 96, endPoint y: 359, distance: 10.3
click at [105, 358] on div "Ivanushki_International_-_Kukla_Masha_71191910" at bounding box center [145, 364] width 252 height 16
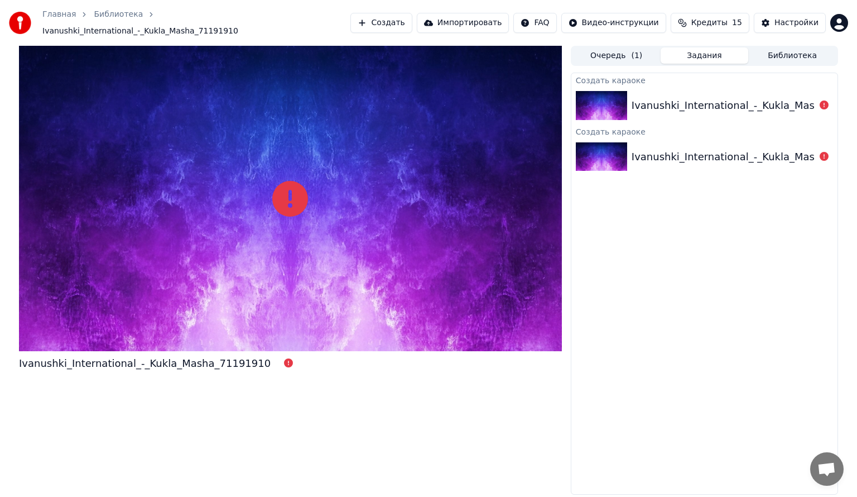
click at [681, 157] on div "Ivanushki_International_-_Kukla_Masha_71191910" at bounding box center [758, 157] width 252 height 16
drag, startPoint x: 659, startPoint y: 93, endPoint x: 702, endPoint y: 74, distance: 46.2
click at [659, 98] on div "Ivanushki_International_-_Kukla_Masha_71191910" at bounding box center [758, 106] width 252 height 16
click at [777, 48] on button "Библиотека" at bounding box center [792, 55] width 88 height 16
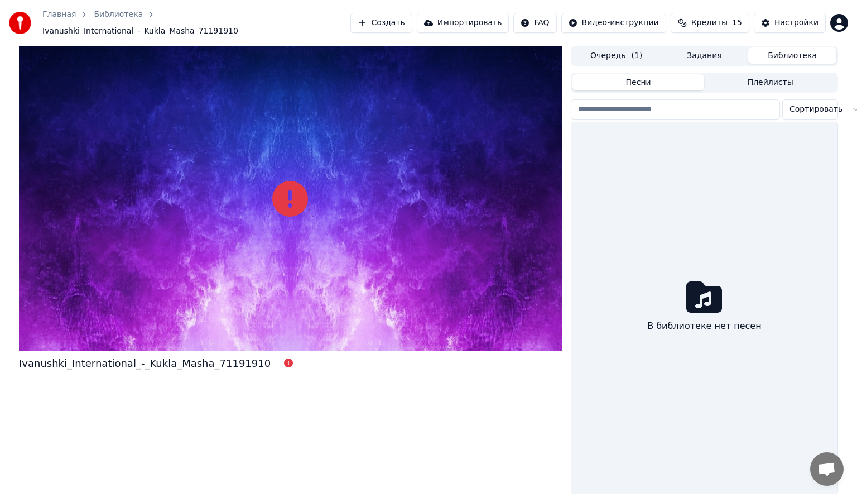
click at [680, 107] on input "search" at bounding box center [675, 109] width 209 height 20
type input "*****"
click at [844, 16] on html "Главная Библиотека Ivanushki_International_-_Kukla_Masha_71191910 Создать Импор…" at bounding box center [428, 248] width 857 height 497
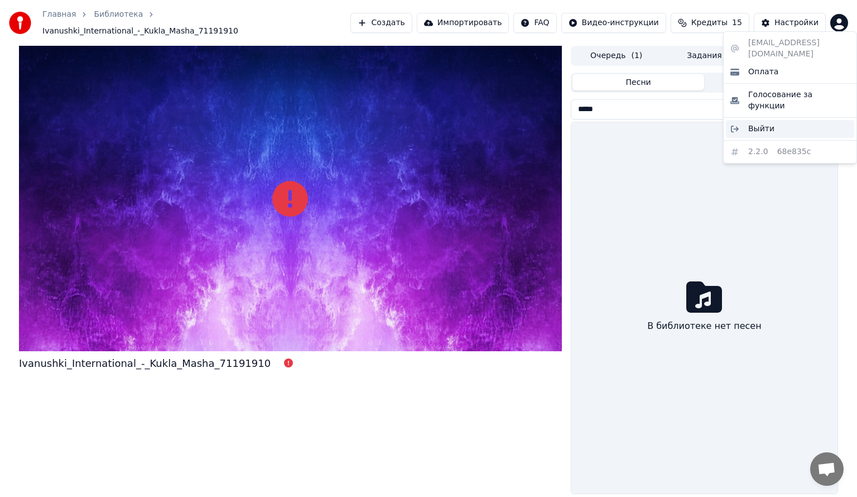
click at [752, 123] on span "Выйти" at bounding box center [761, 128] width 26 height 11
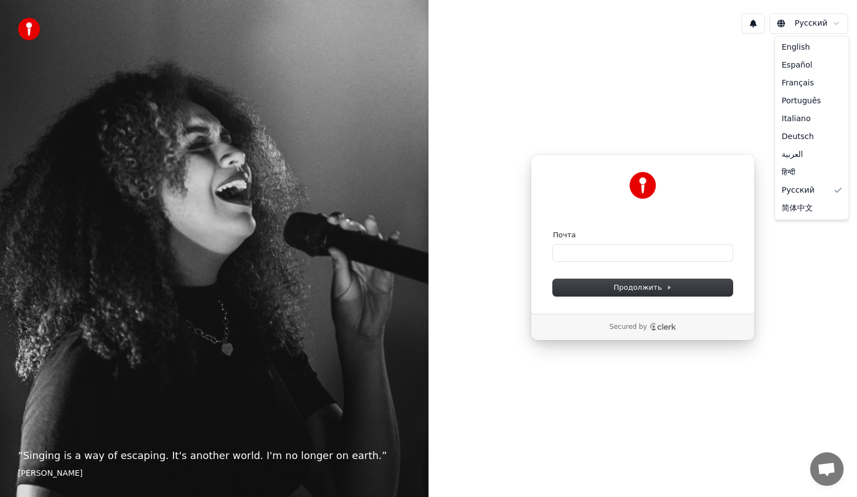
click at [838, 25] on html "“ Singing is a way of escaping. It's another world. I'm no longer on earth. ” E…" at bounding box center [428, 248] width 857 height 497
